Goal: Task Accomplishment & Management: Manage account settings

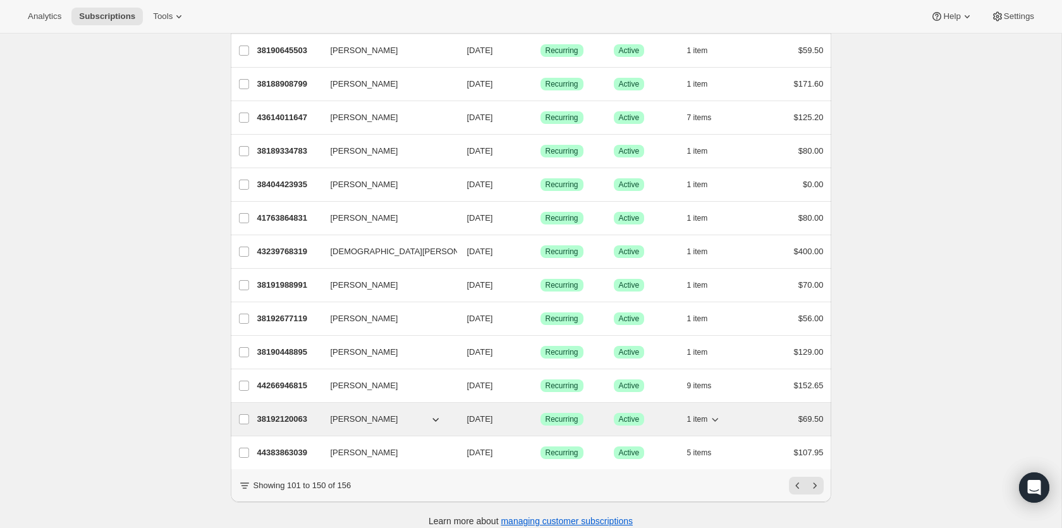
scroll to position [1355, 0]
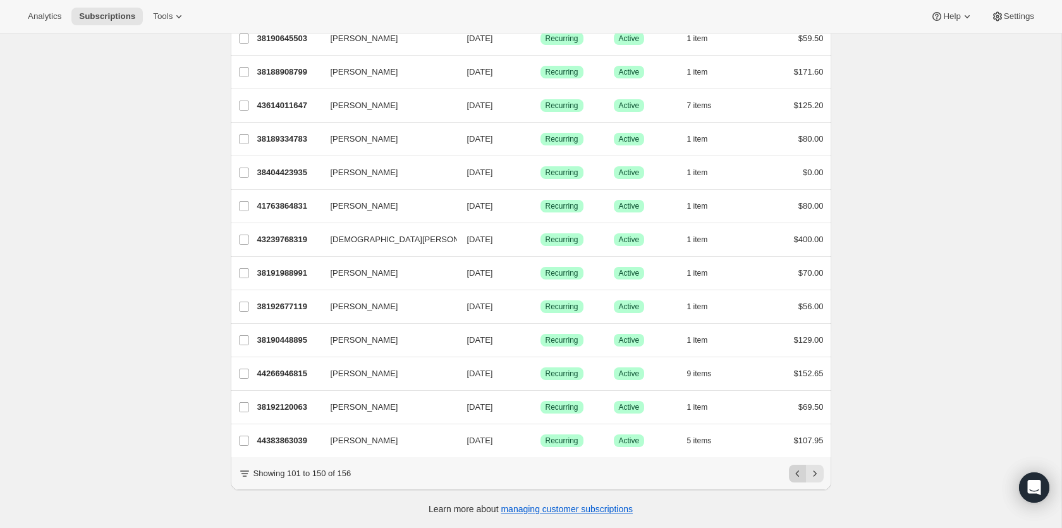
click at [794, 473] on icon "Previous" at bounding box center [797, 473] width 13 height 13
click at [794, 472] on icon "Previous" at bounding box center [797, 473] width 13 height 13
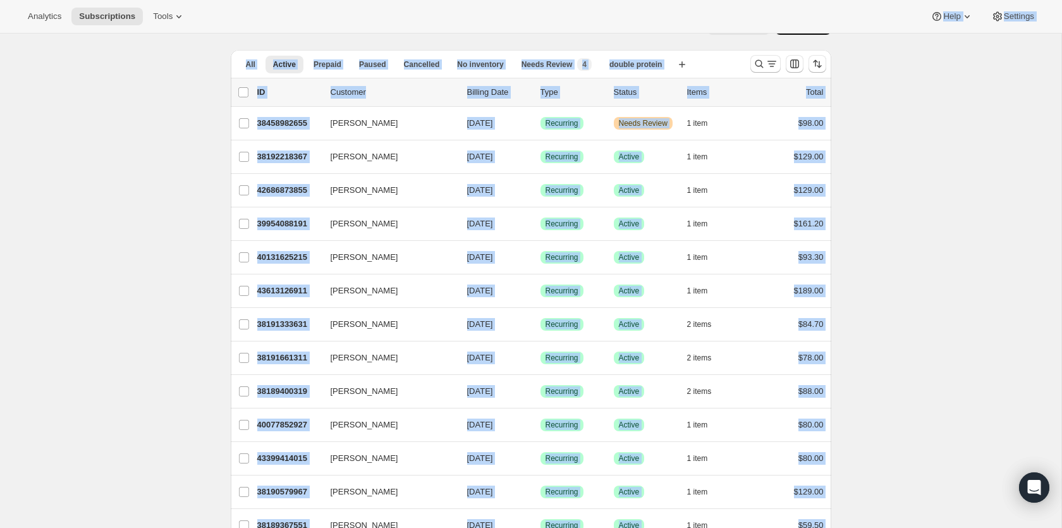
scroll to position [0, 0]
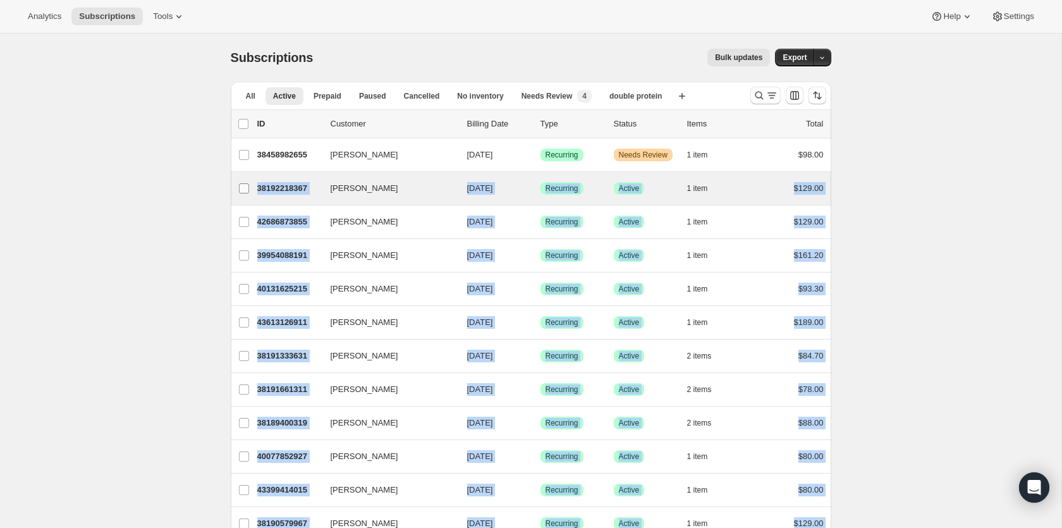
drag, startPoint x: 838, startPoint y: 445, endPoint x: 230, endPoint y: 174, distance: 665.5
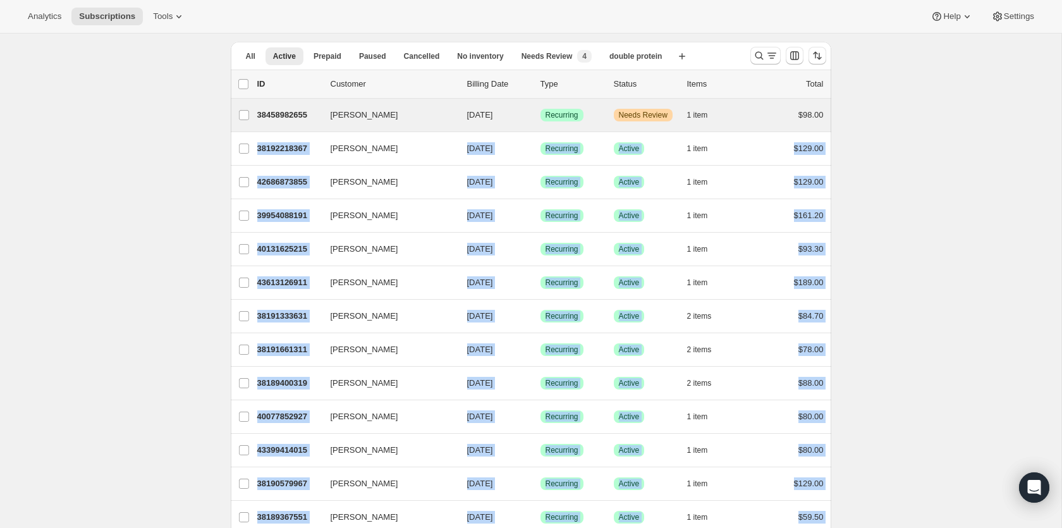
scroll to position [42, 0]
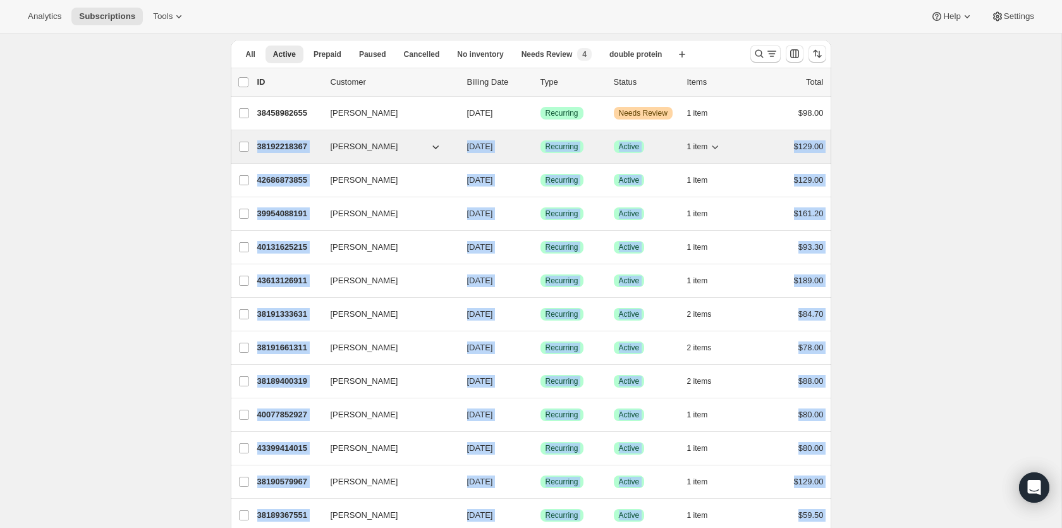
copy ul "[PERSON_NAME] 38192218367 [PERSON_NAME] [DATE] Success Recurring Success Active…"
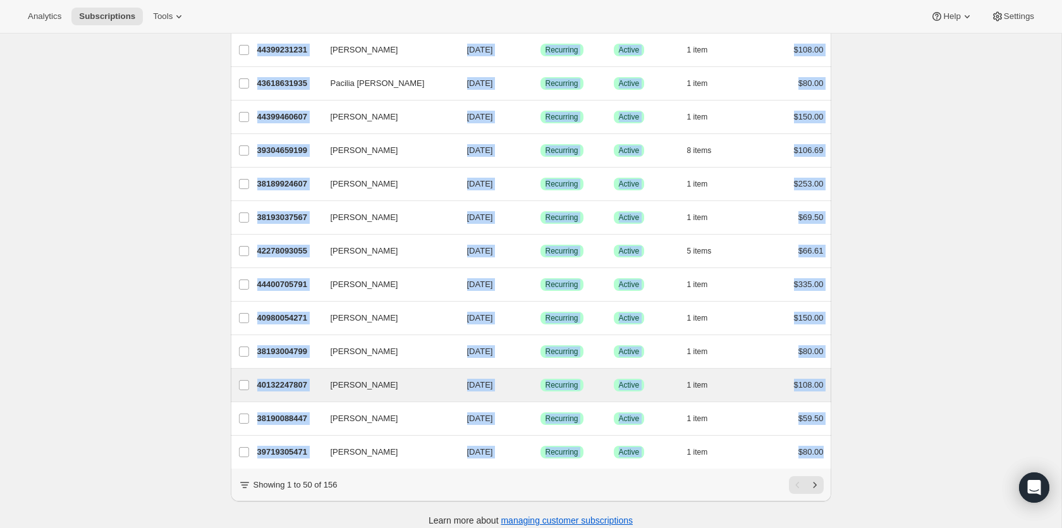
scroll to position [1355, 0]
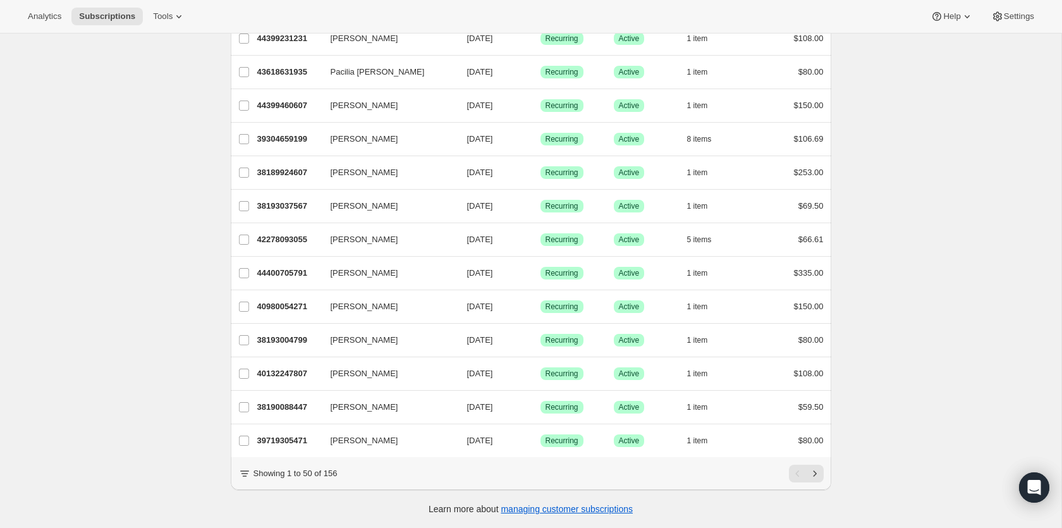
click at [820, 475] on icon "Next" at bounding box center [814, 473] width 13 height 13
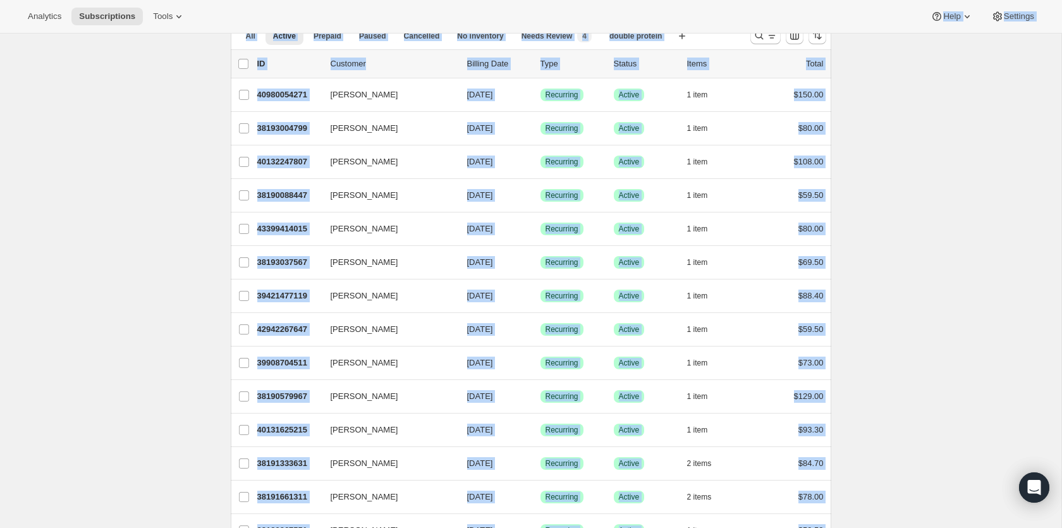
scroll to position [0, 0]
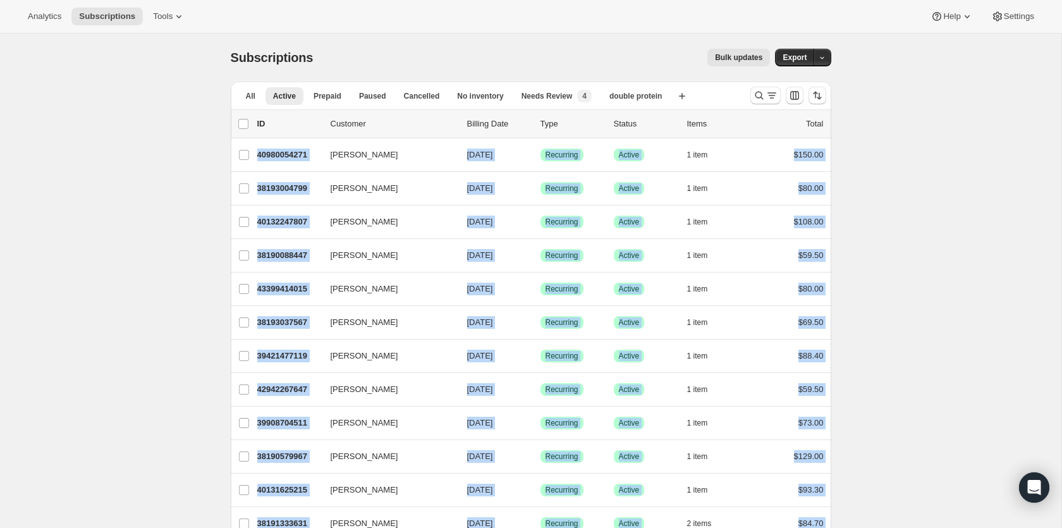
drag, startPoint x: 850, startPoint y: 442, endPoint x: 229, endPoint y: 160, distance: 682.9
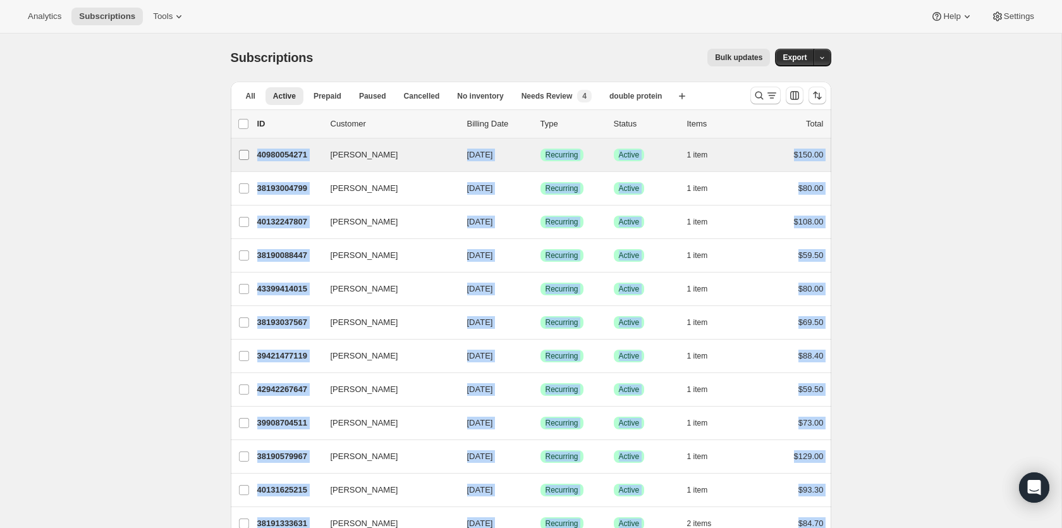
copy ul "[PERSON_NAME] 40980054271 [PERSON_NAME] [DATE] Success Recurring Success Active…"
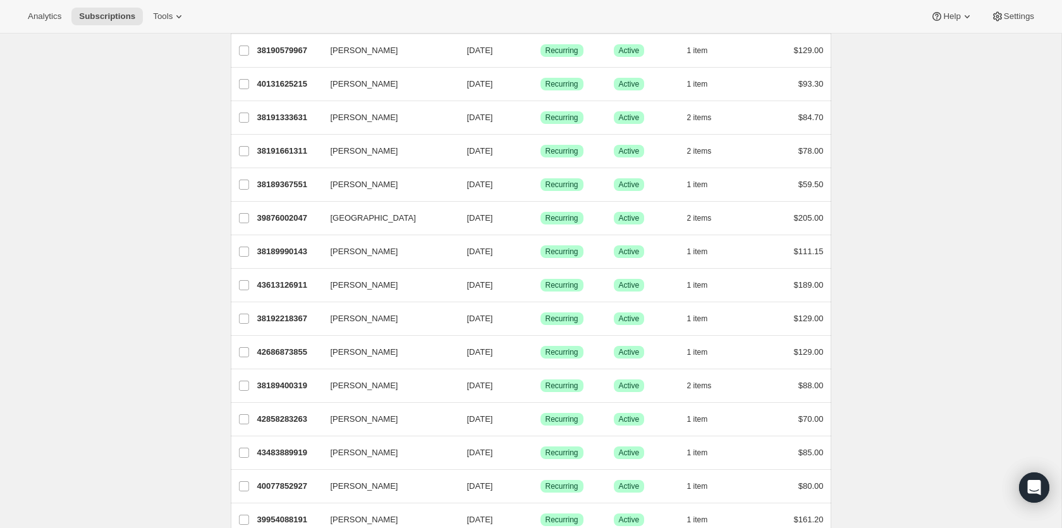
scroll to position [1355, 0]
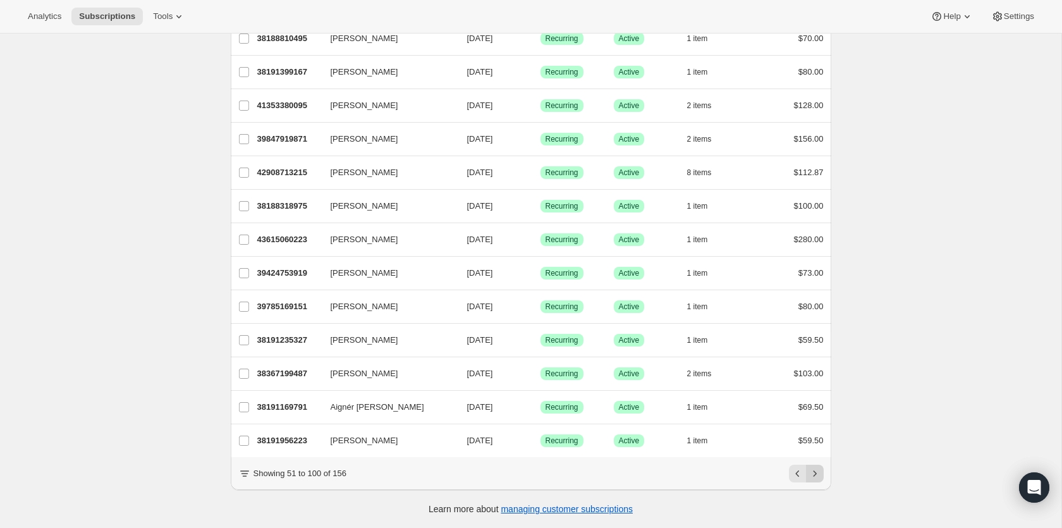
click at [817, 475] on icon "Next" at bounding box center [814, 473] width 13 height 13
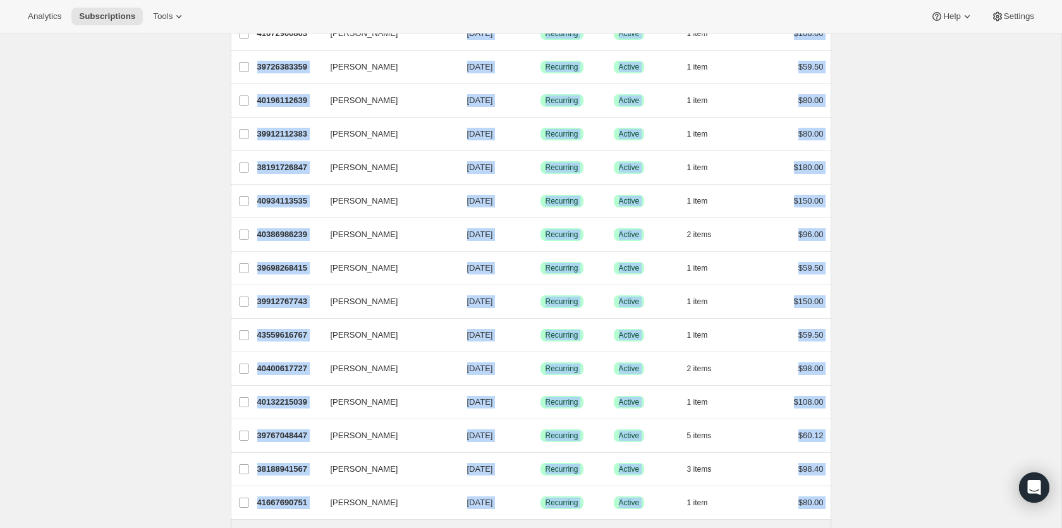
scroll to position [0, 0]
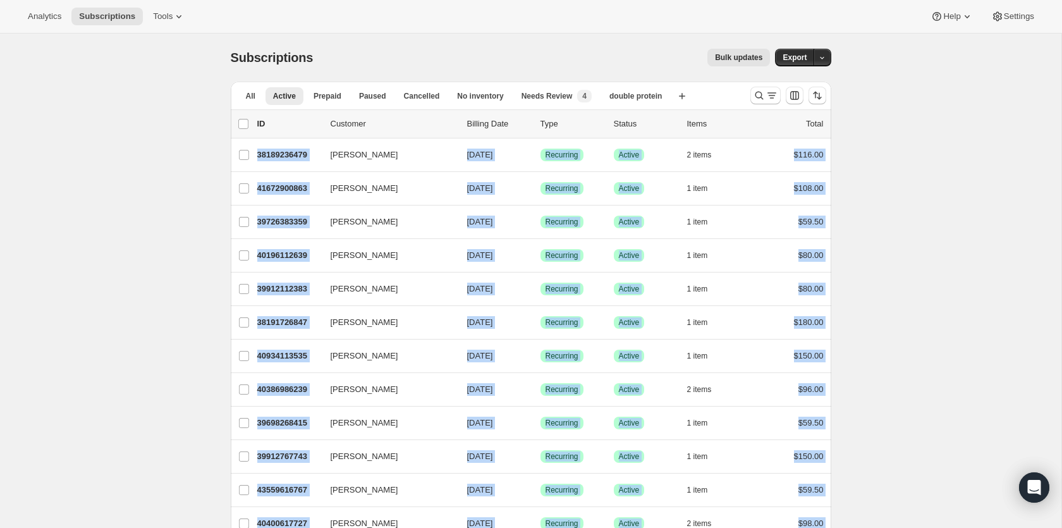
drag, startPoint x: 844, startPoint y: 233, endPoint x: 228, endPoint y: 155, distance: 620.9
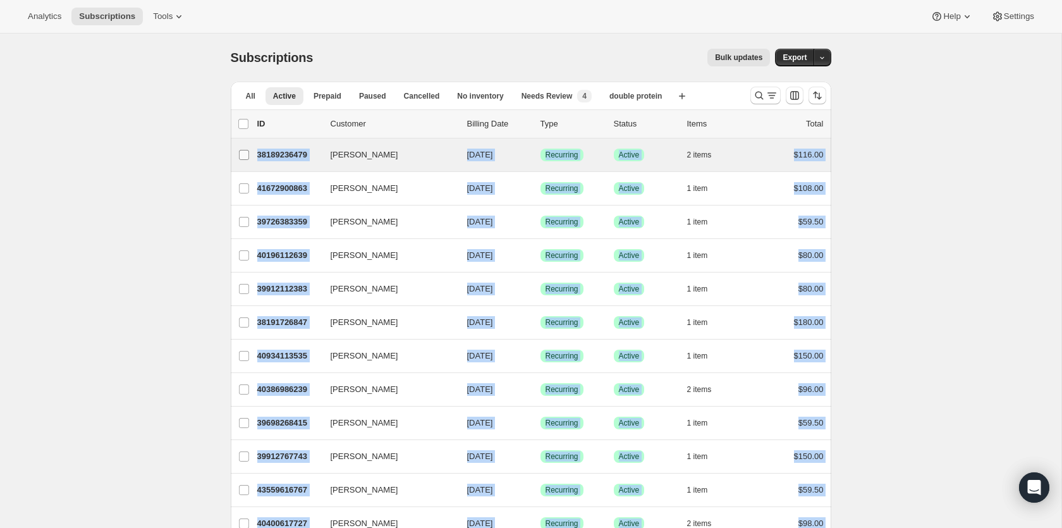
copy ul "[PERSON_NAME] 38189236479 [PERSON_NAME] [DATE] Success Recurring Success Active…"
